Goal: Task Accomplishment & Management: Use online tool/utility

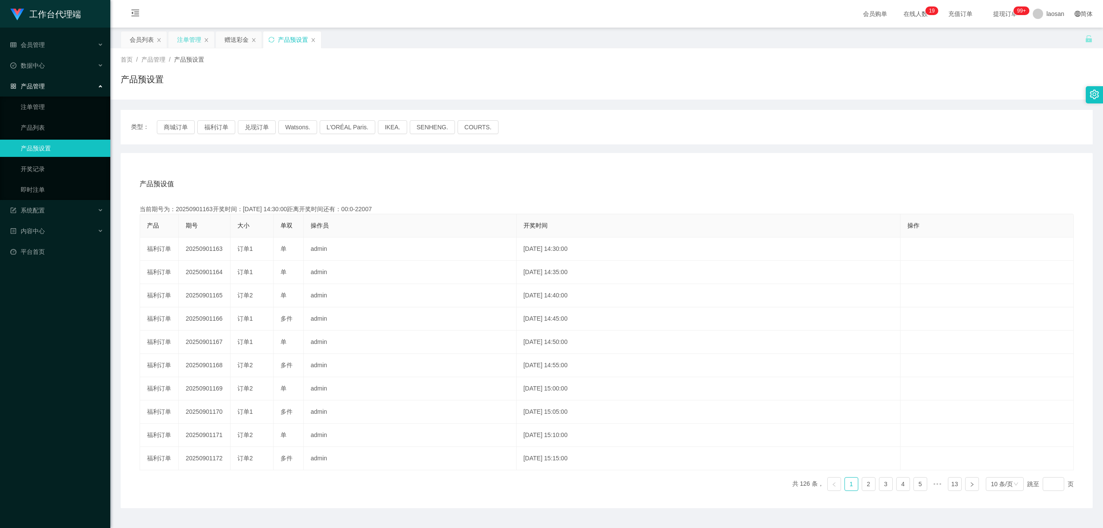
click at [192, 38] on div "注单管理" at bounding box center [189, 39] width 24 height 16
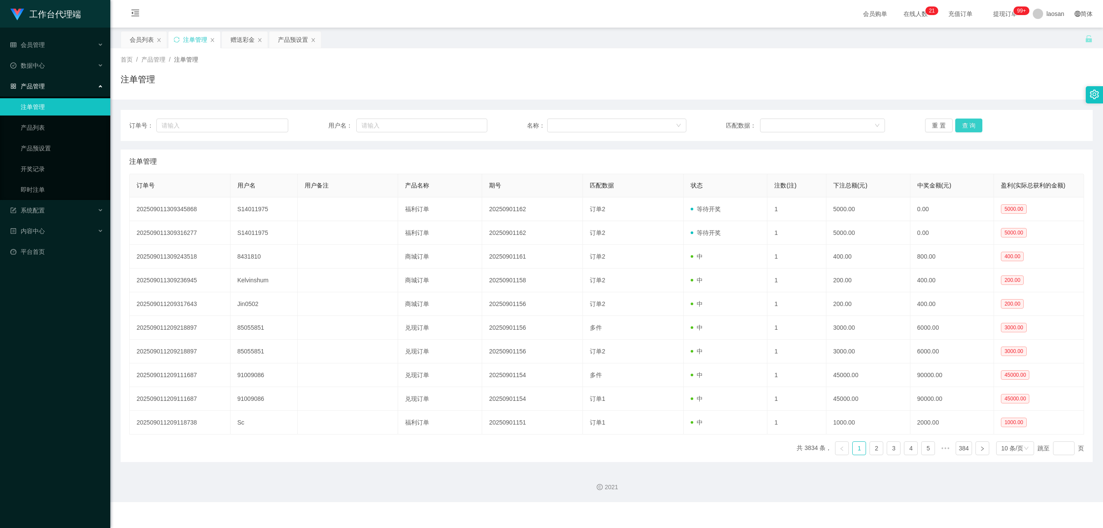
click at [463, 125] on button "查 询" at bounding box center [969, 125] width 28 height 14
click at [463, 125] on div "重 置 查 询" at bounding box center [1004, 125] width 159 height 14
click at [463, 125] on button "查 询" at bounding box center [969, 125] width 28 height 14
click at [463, 125] on div "重 置 查 询" at bounding box center [1004, 125] width 159 height 14
click at [463, 125] on button "查 询" at bounding box center [969, 125] width 28 height 14
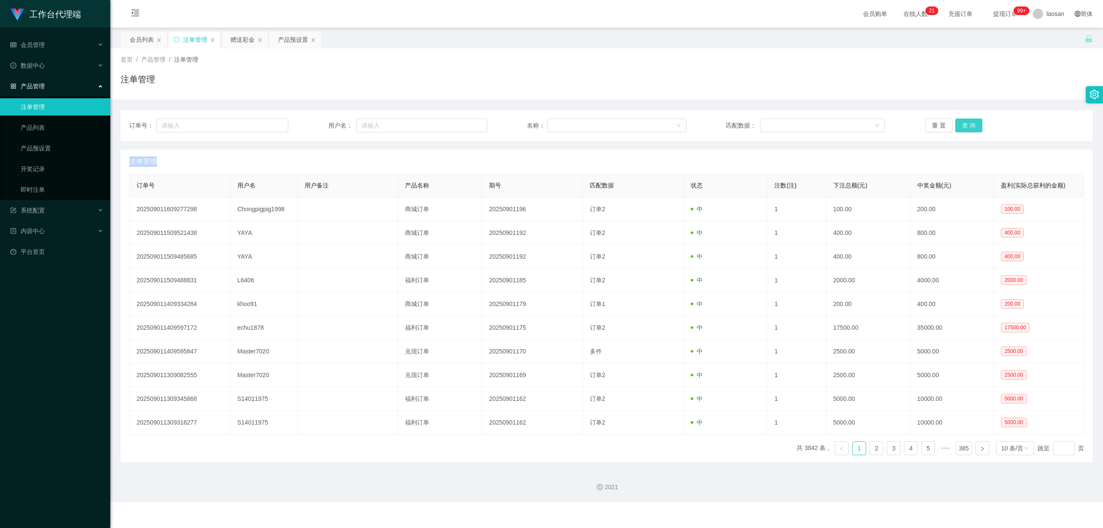
click at [463, 125] on div "重 置 查 询" at bounding box center [1004, 125] width 159 height 14
click at [463, 125] on button "查 询" at bounding box center [969, 125] width 28 height 14
click at [463, 125] on div "重 置 查 询" at bounding box center [1004, 125] width 159 height 14
click at [463, 125] on button "查 询" at bounding box center [969, 125] width 28 height 14
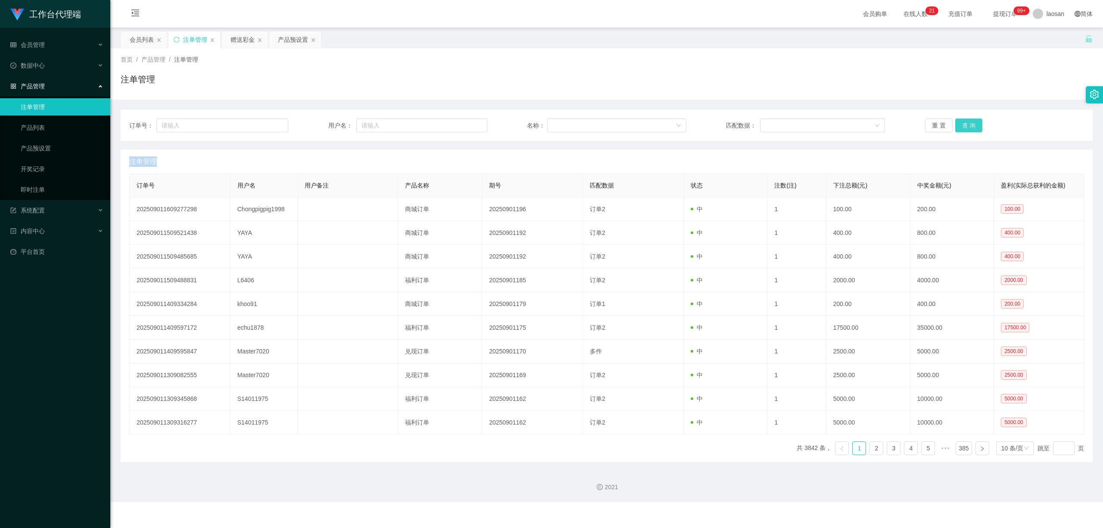
click at [463, 125] on div "重 置 查 询" at bounding box center [1004, 125] width 159 height 14
click at [463, 125] on button "查 询" at bounding box center [969, 125] width 28 height 14
click at [463, 125] on div "重 置 查 询" at bounding box center [1004, 125] width 159 height 14
click at [463, 125] on button "查 询" at bounding box center [969, 125] width 28 height 14
click at [463, 125] on div "重 置 查 询" at bounding box center [1004, 125] width 159 height 14
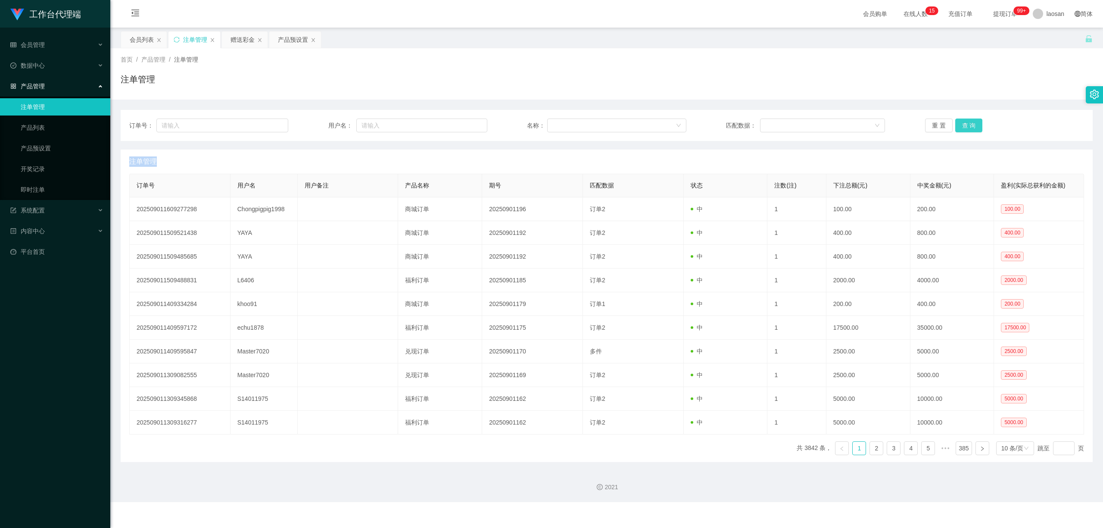
click at [463, 119] on button "查 询" at bounding box center [969, 125] width 28 height 14
click at [463, 119] on div "重 置 查 询" at bounding box center [1004, 125] width 159 height 14
click at [463, 124] on button "查 询" at bounding box center [969, 125] width 28 height 14
click at [463, 124] on div "重 置 查 询" at bounding box center [1004, 125] width 159 height 14
click at [463, 124] on button "查 询" at bounding box center [969, 125] width 28 height 14
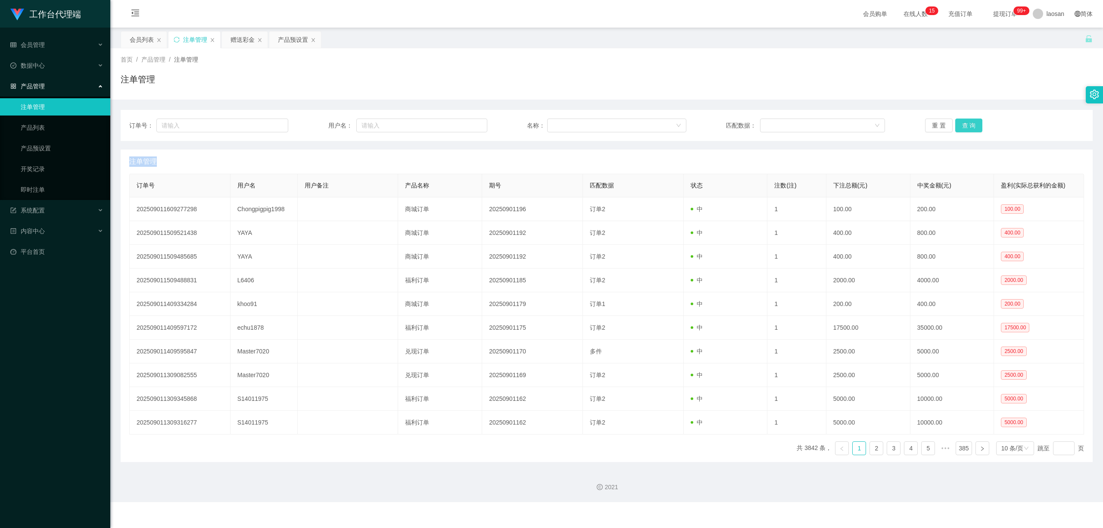
click at [463, 124] on button "查 询" at bounding box center [969, 125] width 28 height 14
click at [463, 124] on div "重 置 查 询" at bounding box center [1004, 125] width 159 height 14
click at [463, 124] on button "查 询" at bounding box center [969, 125] width 28 height 14
click at [463, 124] on div "重 置 查 询" at bounding box center [1004, 125] width 159 height 14
click at [463, 125] on button "查 询" at bounding box center [969, 125] width 28 height 14
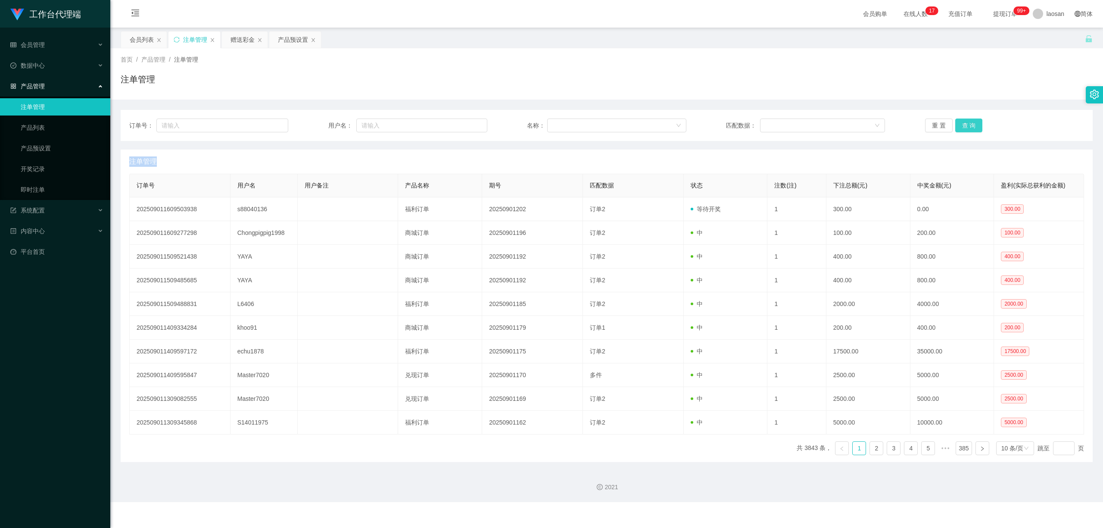
click at [463, 125] on div "重 置 查 询" at bounding box center [1004, 125] width 159 height 14
click at [463, 125] on button "查 询" at bounding box center [969, 125] width 28 height 14
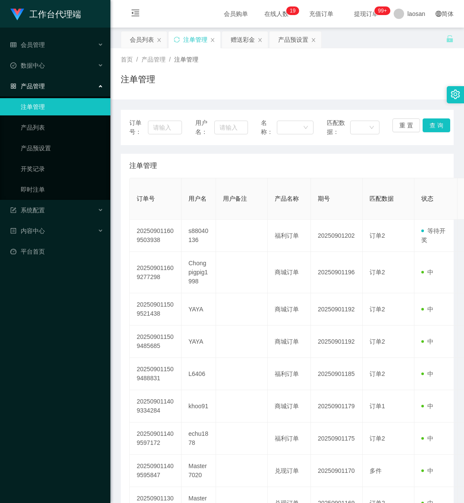
click at [84, 480] on div "工作台代理端 会员管理 会员列表 会员加减打码量 在线用户 陪玩用户 充值列表 提现列表 会员加扣款 赠送彩金 数据中心 产品管理 注单管理 产品列表 产品预…" at bounding box center [55, 251] width 110 height 503
click at [40, 466] on div "工作台代理端 会员管理 会员列表 会员加减打码量 在线用户 陪玩用户 充值列表 提现列表 会员加扣款 赠送彩金 数据中心 产品管理 注单管理 产品列表 产品预…" at bounding box center [55, 251] width 110 height 503
click at [243, 37] on div "赠送彩金" at bounding box center [243, 39] width 24 height 16
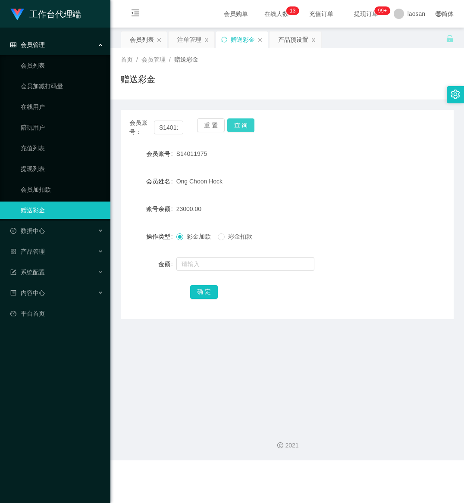
click at [242, 123] on button "查 询" at bounding box center [241, 125] width 28 height 14
click at [242, 123] on button "查 询" at bounding box center [245, 125] width 37 height 14
click at [242, 123] on div "重 置 查 询" at bounding box center [224, 127] width 54 height 18
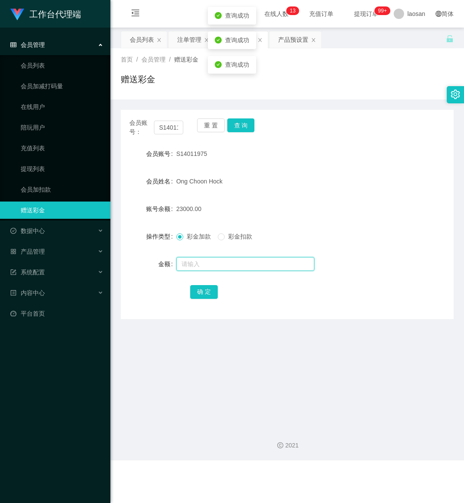
click at [208, 264] on input "text" at bounding box center [245, 264] width 138 height 14
type input "4000"
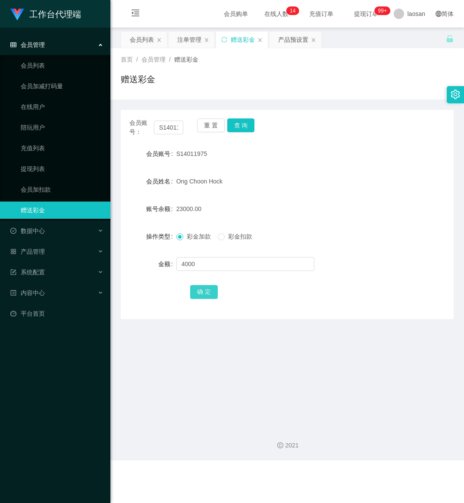
click at [199, 290] on button "确 定" at bounding box center [204, 292] width 28 height 14
click at [300, 161] on div "S14011975" at bounding box center [273, 153] width 194 height 17
click at [287, 38] on div "产品预设置" at bounding box center [293, 39] width 30 height 16
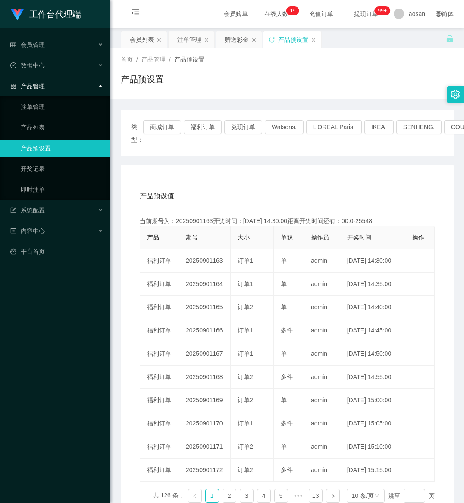
drag, startPoint x: 73, startPoint y: 480, endPoint x: 78, endPoint y: 473, distance: 8.6
click at [73, 480] on div "工作台代理端 会员管理 会员列表 会员加减打码量 在线用户 陪玩用户 充值列表 提现列表 会员加扣款 赠送彩金 数据中心 产品管理 注单管理 产品列表 产品预…" at bounding box center [55, 251] width 110 height 503
click at [247, 122] on button "兑现订单" at bounding box center [243, 127] width 38 height 14
click at [242, 123] on button "兑现订单" at bounding box center [243, 127] width 38 height 14
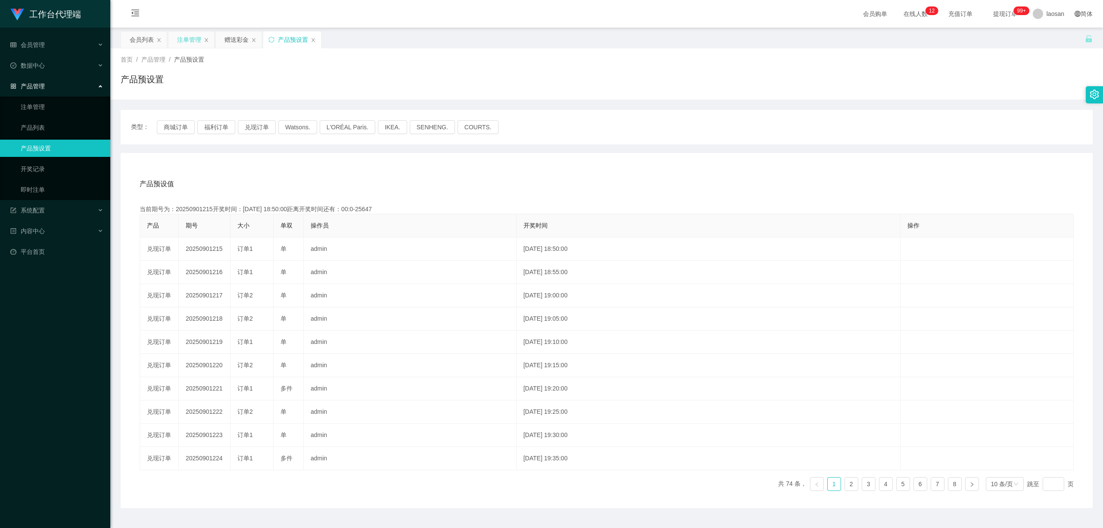
click at [187, 36] on div "注单管理" at bounding box center [189, 39] width 24 height 16
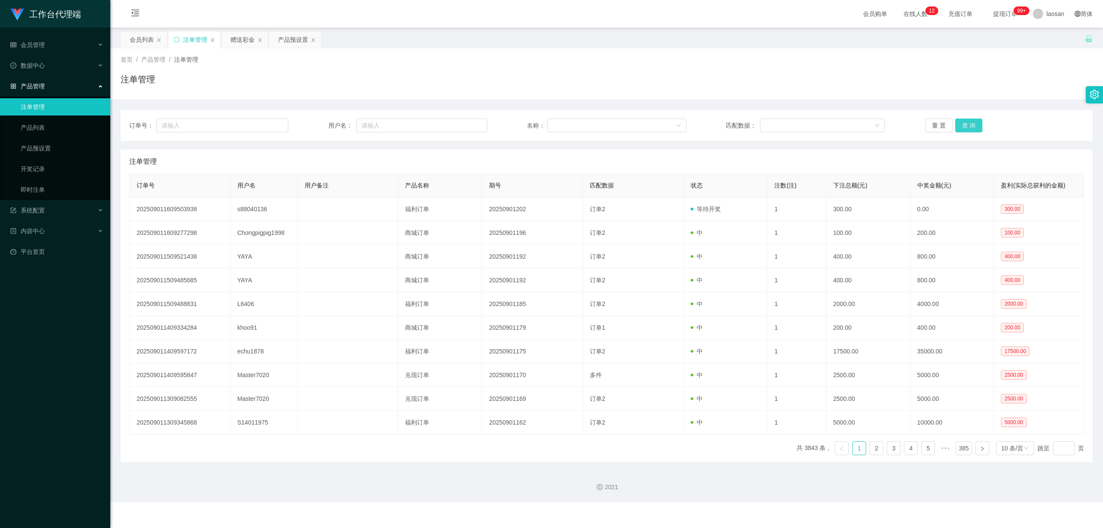
click at [463, 125] on button "查 询" at bounding box center [969, 125] width 28 height 14
click at [463, 125] on div "重 置 查 询" at bounding box center [1004, 125] width 159 height 14
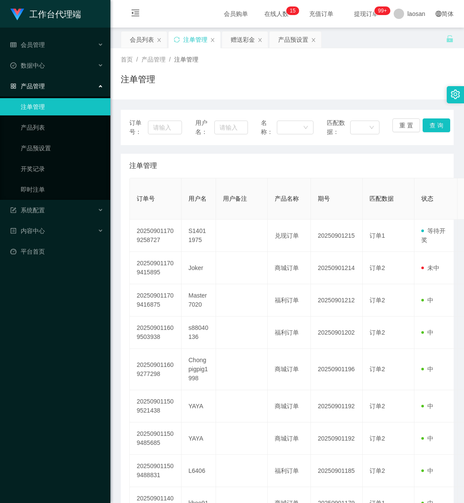
click at [75, 473] on div "工作台代理端 会员管理 会员列表 会员加减打码量 在线用户 陪玩用户 充值列表 提现列表 会员加扣款 赠送彩金 数据中心 产品管理 注单管理 产品列表 产品预…" at bounding box center [55, 251] width 110 height 503
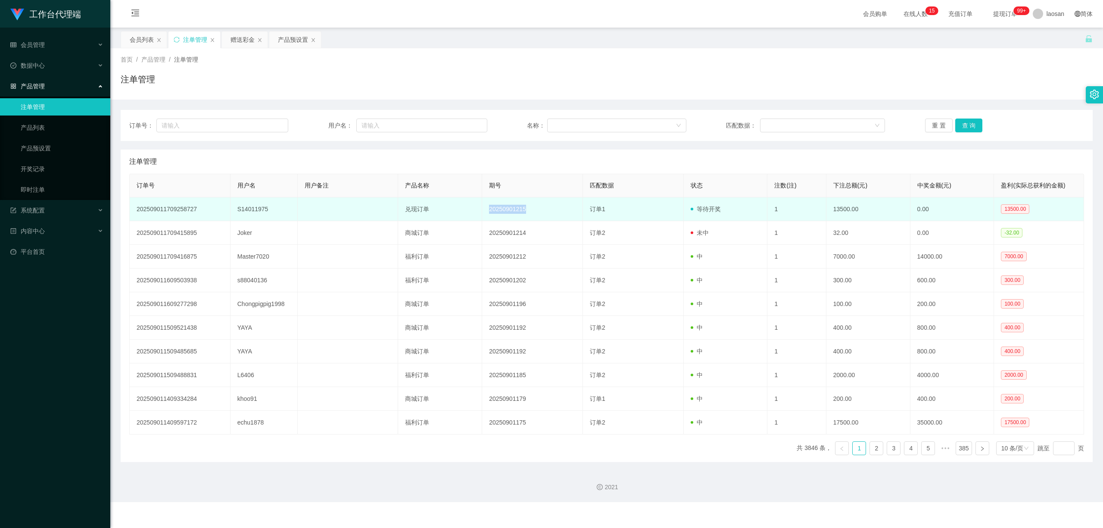
drag, startPoint x: 488, startPoint y: 209, endPoint x: 531, endPoint y: 211, distance: 43.6
click at [463, 211] on td "20250901215" at bounding box center [532, 209] width 101 height 24
copy td "20250901215"
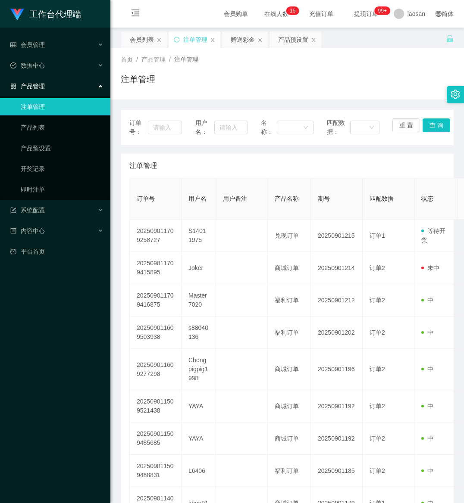
click at [60, 477] on div "工作台代理端 会员管理 会员列表 会员加减打码量 在线用户 陪玩用户 充值列表 提现列表 会员加扣款 赠送彩金 数据中心 产品管理 注单管理 产品列表 产品预…" at bounding box center [55, 251] width 110 height 503
click at [242, 39] on div "赠送彩金" at bounding box center [243, 39] width 24 height 16
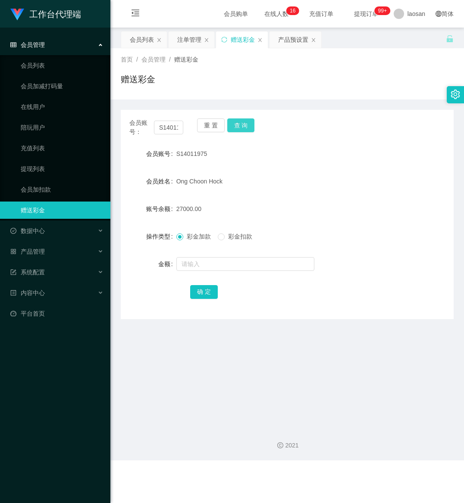
click at [248, 123] on button "查 询" at bounding box center [241, 125] width 28 height 14
click at [248, 123] on div "重 置 查 询" at bounding box center [224, 127] width 54 height 18
click at [248, 123] on button "查 询" at bounding box center [241, 125] width 28 height 14
click at [248, 123] on div "重 置 查 询" at bounding box center [224, 127] width 54 height 18
drag, startPoint x: 173, startPoint y: 211, endPoint x: 190, endPoint y: 209, distance: 17.4
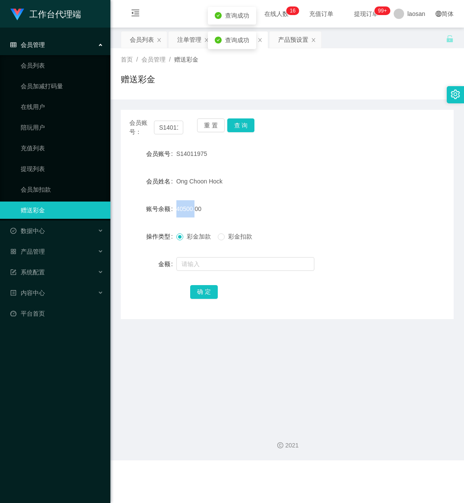
click at [190, 209] on div "账号余额 40500.00" at bounding box center [287, 208] width 333 height 17
copy div "账号余额 40500"
click at [55, 462] on div "工作台代理端 会员管理 会员列表 会员加减打码量 在线用户 陪玩用户 充值列表 提现列表 会员加扣款 赠送彩金 数据中心 产品管理 注单管理 产品列表 产品预…" at bounding box center [55, 251] width 110 height 503
click at [186, 40] on div "注单管理" at bounding box center [189, 39] width 24 height 16
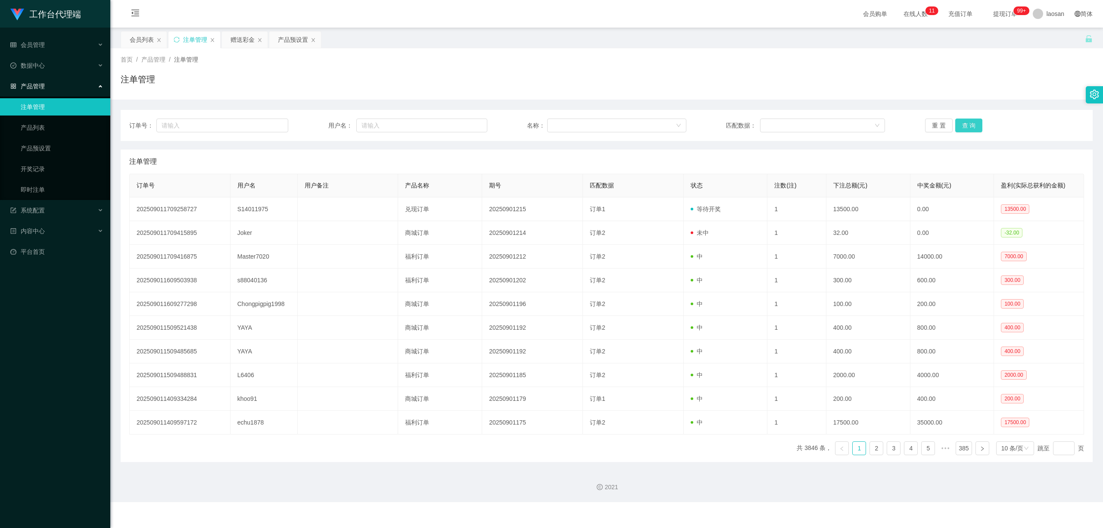
click at [463, 125] on button "查 询" at bounding box center [969, 125] width 28 height 14
click at [463, 124] on div "重 置 查 询" at bounding box center [1004, 125] width 159 height 14
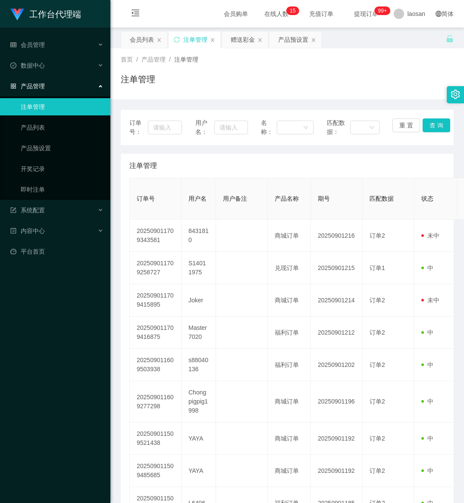
drag, startPoint x: 57, startPoint y: 453, endPoint x: 59, endPoint y: 449, distance: 4.8
click at [58, 452] on div "工作台代理端 会员管理 会员列表 会员加减打码量 在线用户 陪玩用户 充值列表 提现列表 会员加扣款 赠送彩金 数据中心 产品管理 注单管理 产品列表 产品预…" at bounding box center [55, 251] width 110 height 503
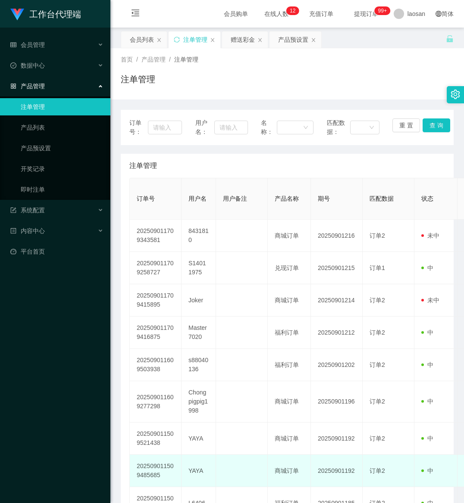
click at [237, 476] on td at bounding box center [242, 471] width 52 height 32
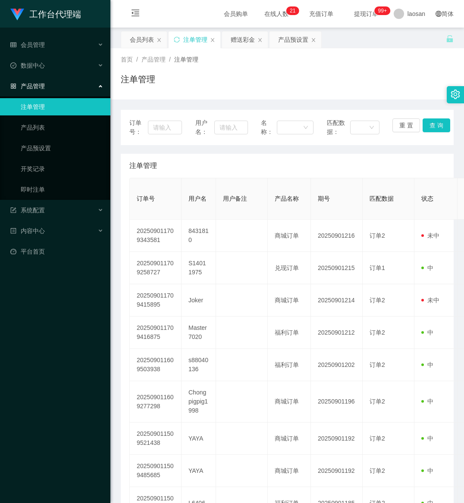
click at [68, 474] on div "工作台代理端 会员管理 会员列表 会员加减打码量 在线用户 陪玩用户 充值列表 提现列表 会员加扣款 赠送彩金 数据中心 产品管理 注单管理 产品列表 产品预…" at bounding box center [55, 251] width 110 height 503
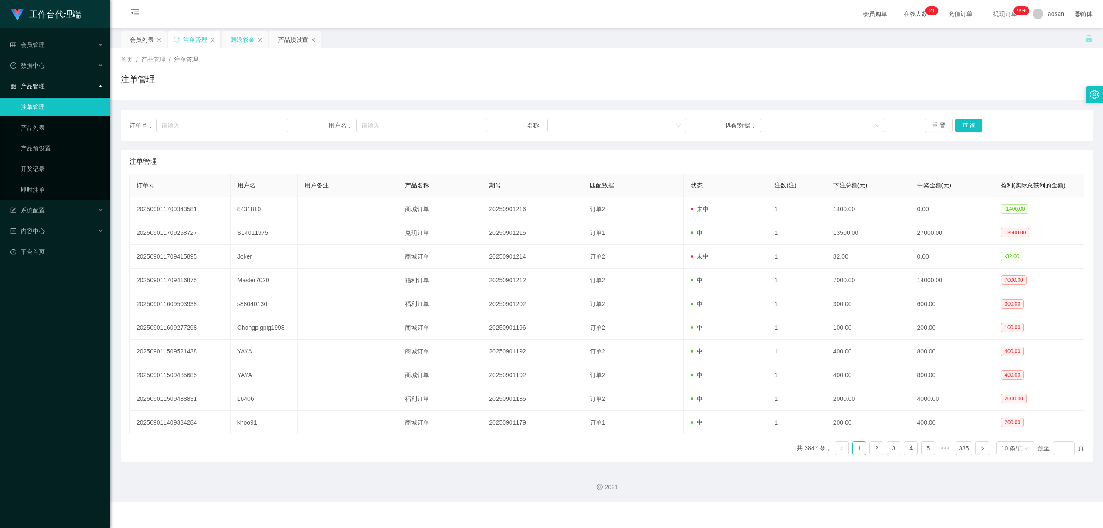
click at [247, 40] on div "赠送彩金" at bounding box center [243, 39] width 24 height 16
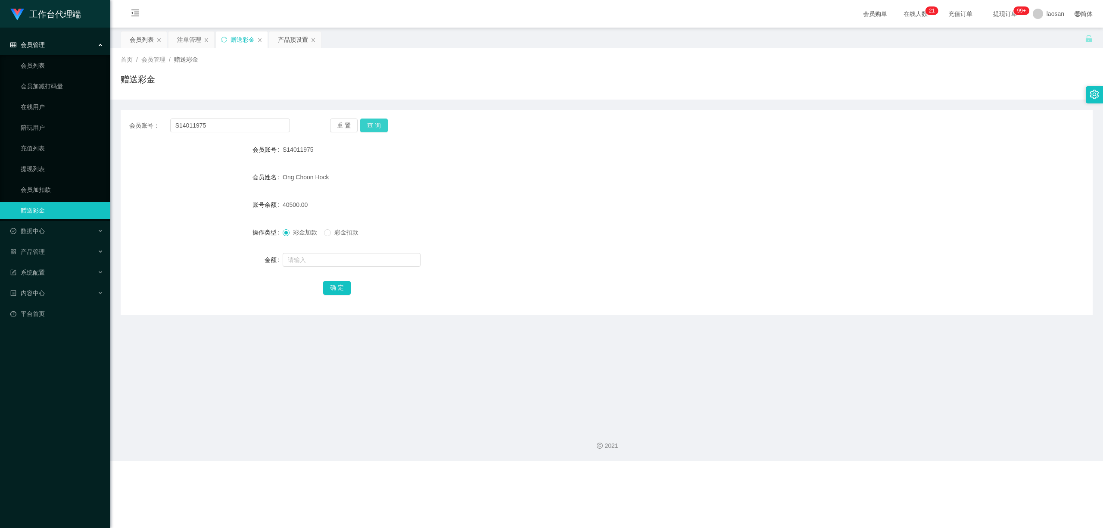
click at [376, 125] on button "查 询" at bounding box center [374, 125] width 28 height 14
click at [376, 125] on button "查 询" at bounding box center [378, 125] width 37 height 14
click at [376, 125] on div "重 置 查 询" at bounding box center [410, 125] width 161 height 14
click at [376, 125] on button "查 询" at bounding box center [374, 125] width 28 height 14
